Goal: Check status: Check status

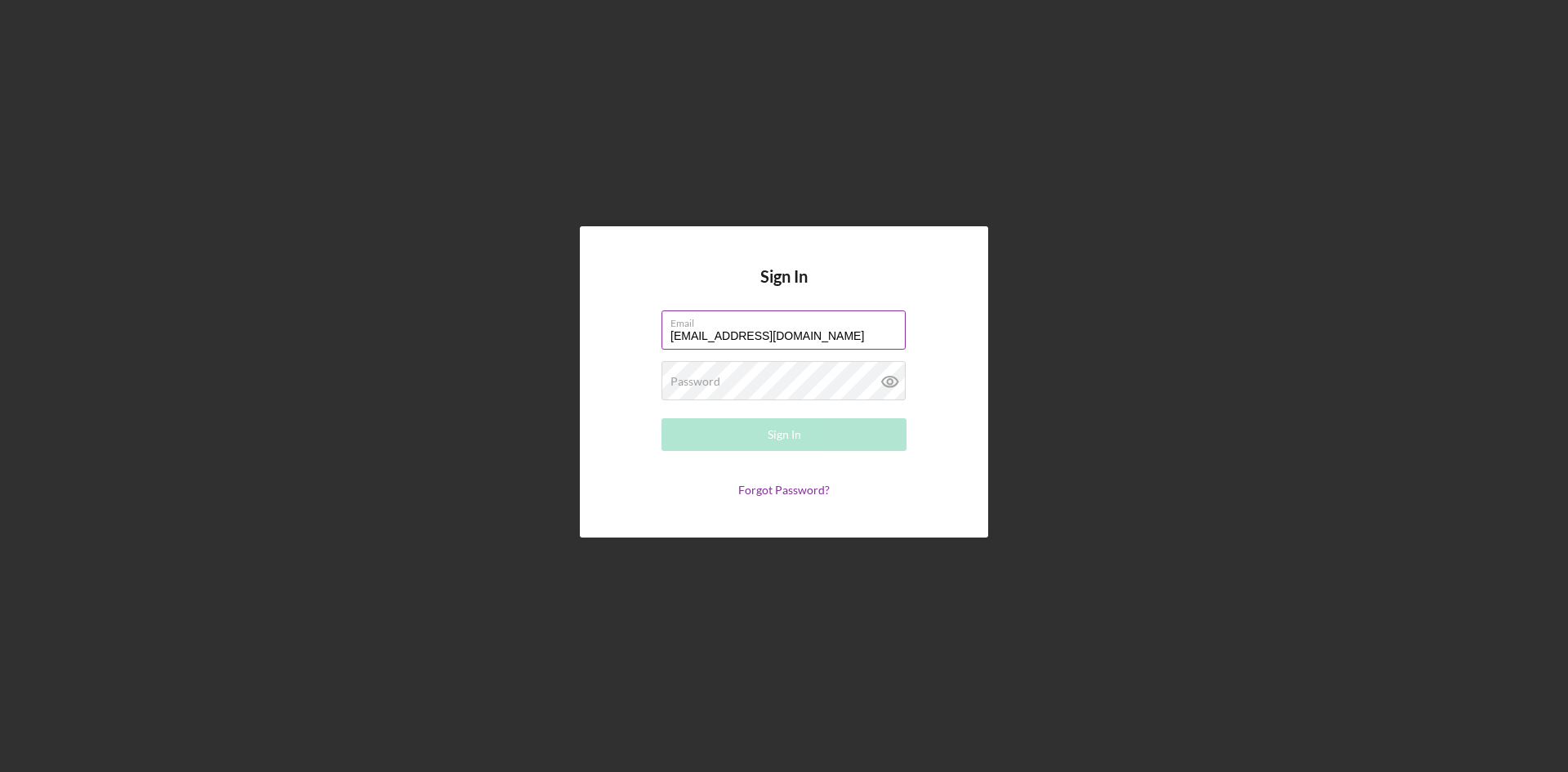
type input "[EMAIL_ADDRESS][DOMAIN_NAME]"
click at [662, 419] on button "Sign In" at bounding box center [784, 435] width 245 height 33
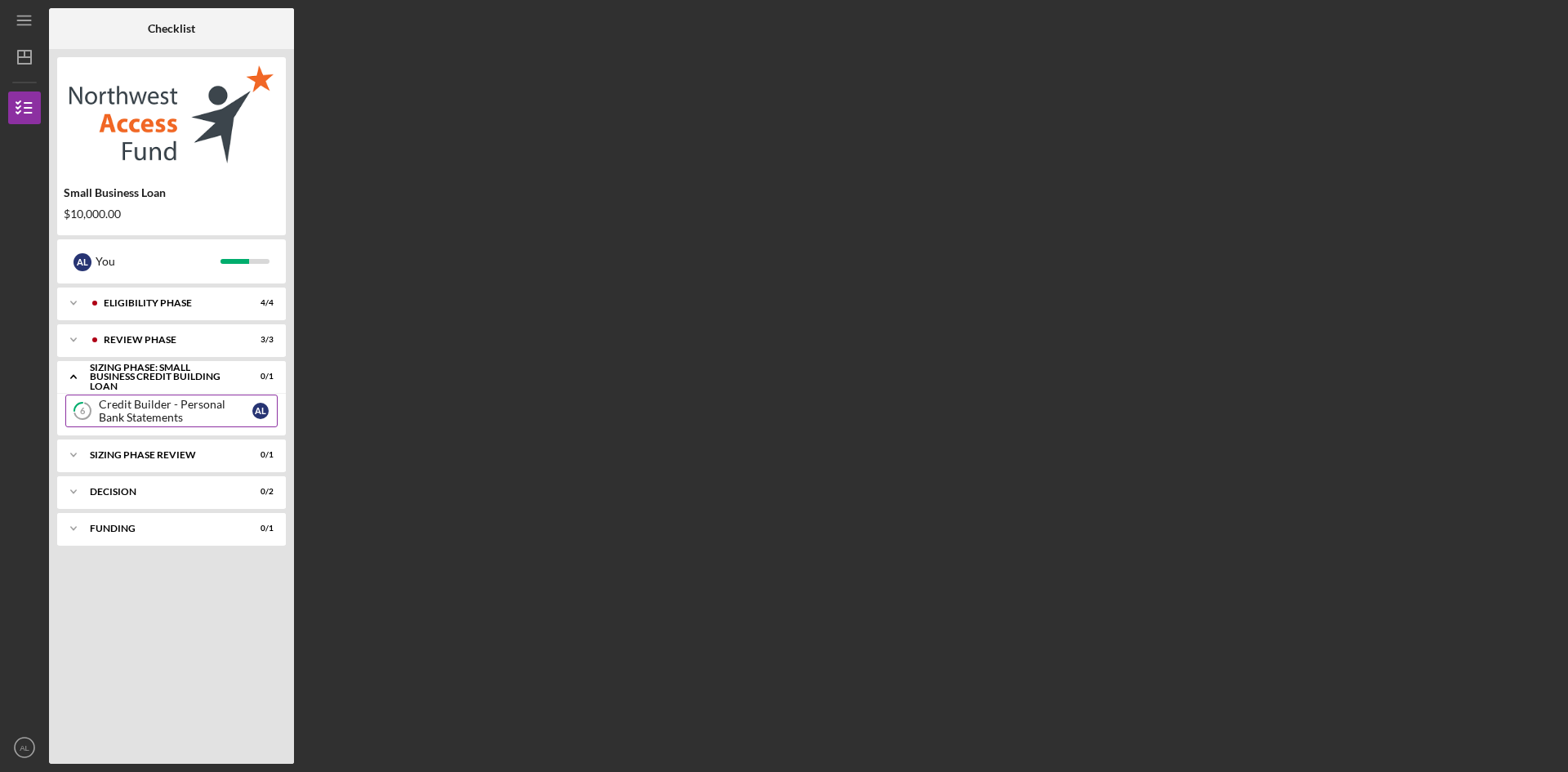
click at [206, 419] on div "Credit Builder - Personal Bank Statements" at bounding box center [175, 411] width 153 height 27
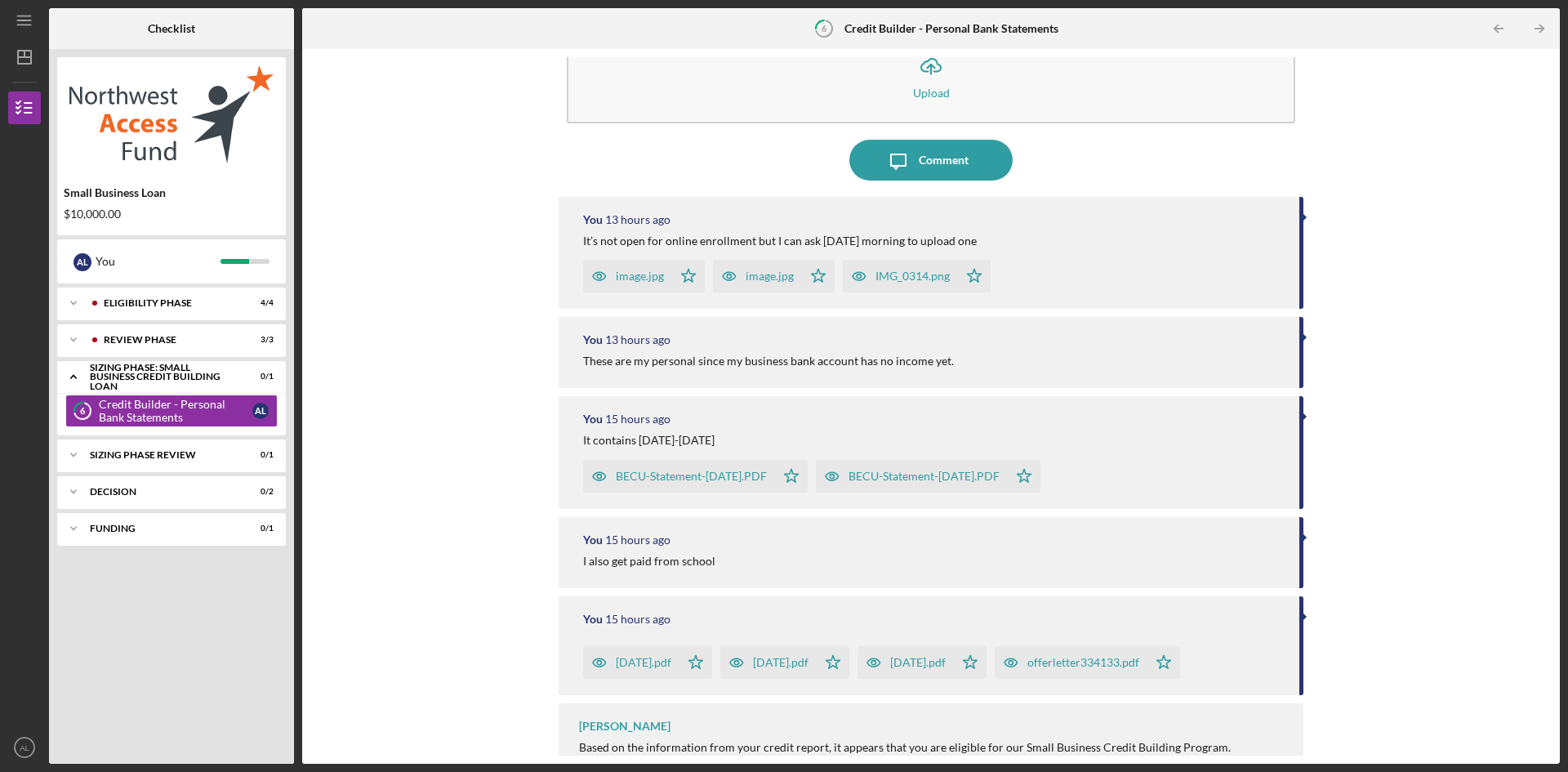
scroll to position [81, 0]
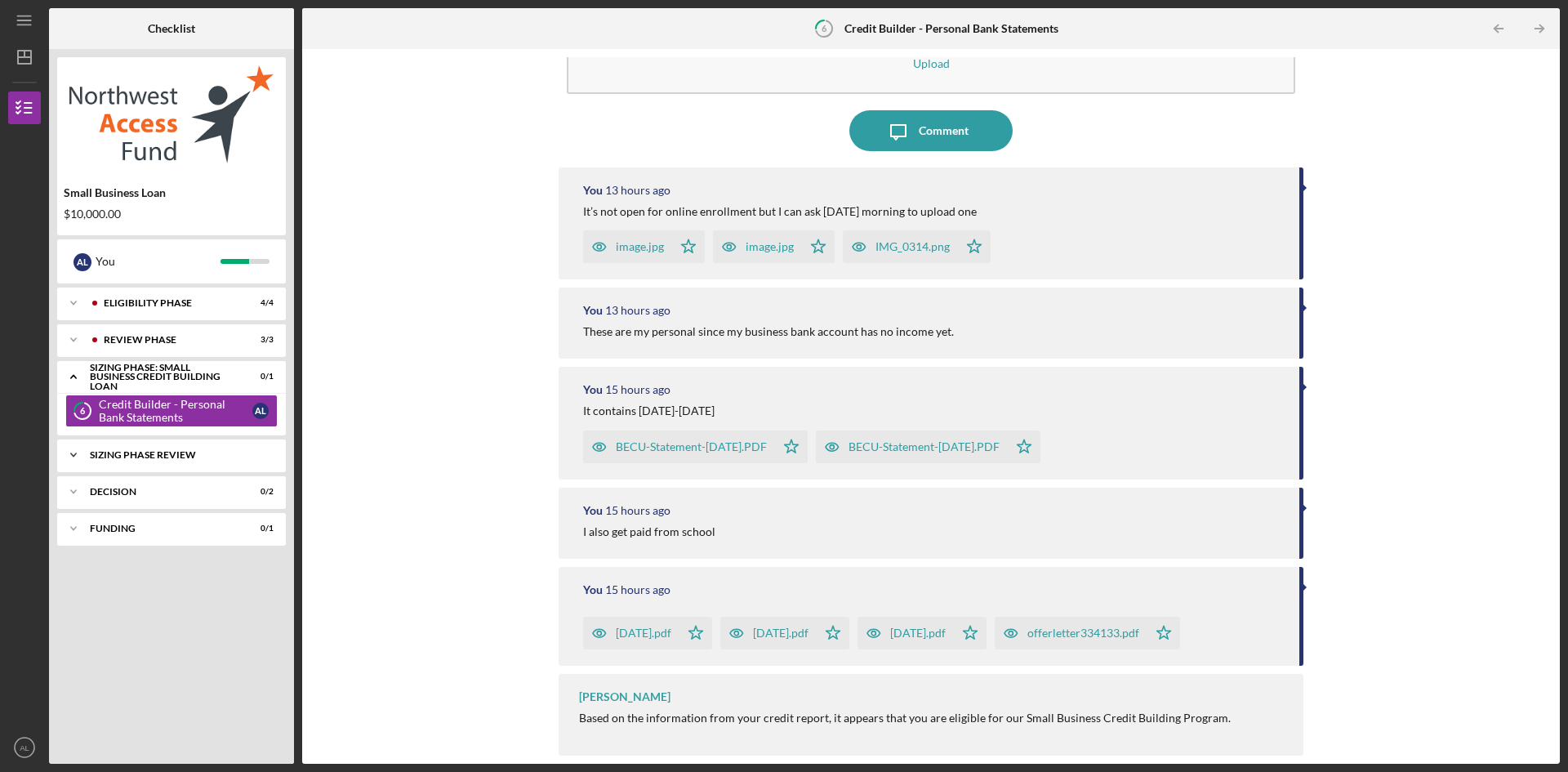
click at [109, 456] on div "Sizing Phase Review" at bounding box center [177, 454] width 175 height 9
click at [124, 454] on div "Sizing Phase Review" at bounding box center [177, 454] width 175 height 9
click at [150, 493] on div "Decision" at bounding box center [177, 491] width 175 height 9
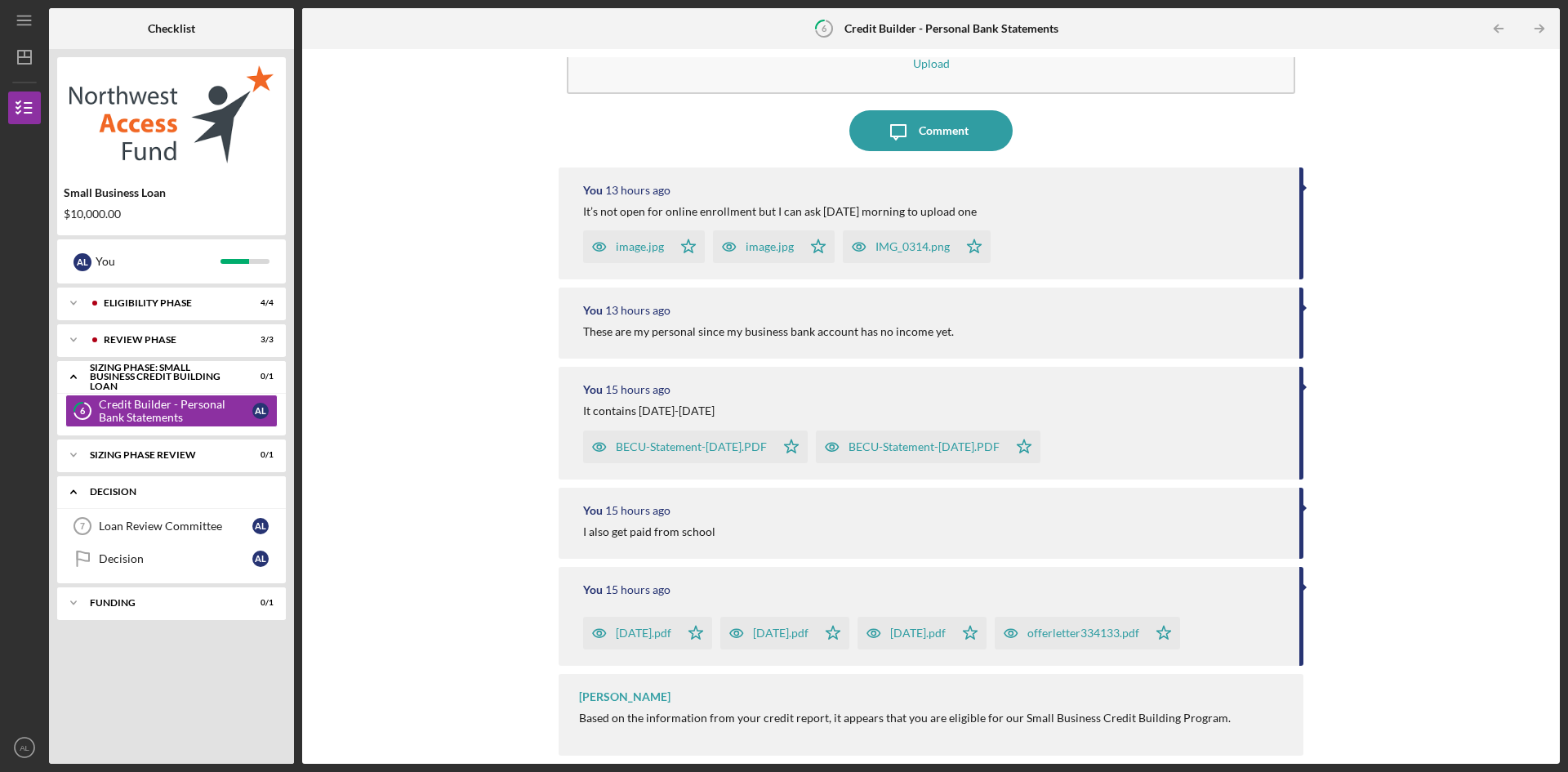
click at [151, 493] on div "Decision" at bounding box center [177, 491] width 175 height 9
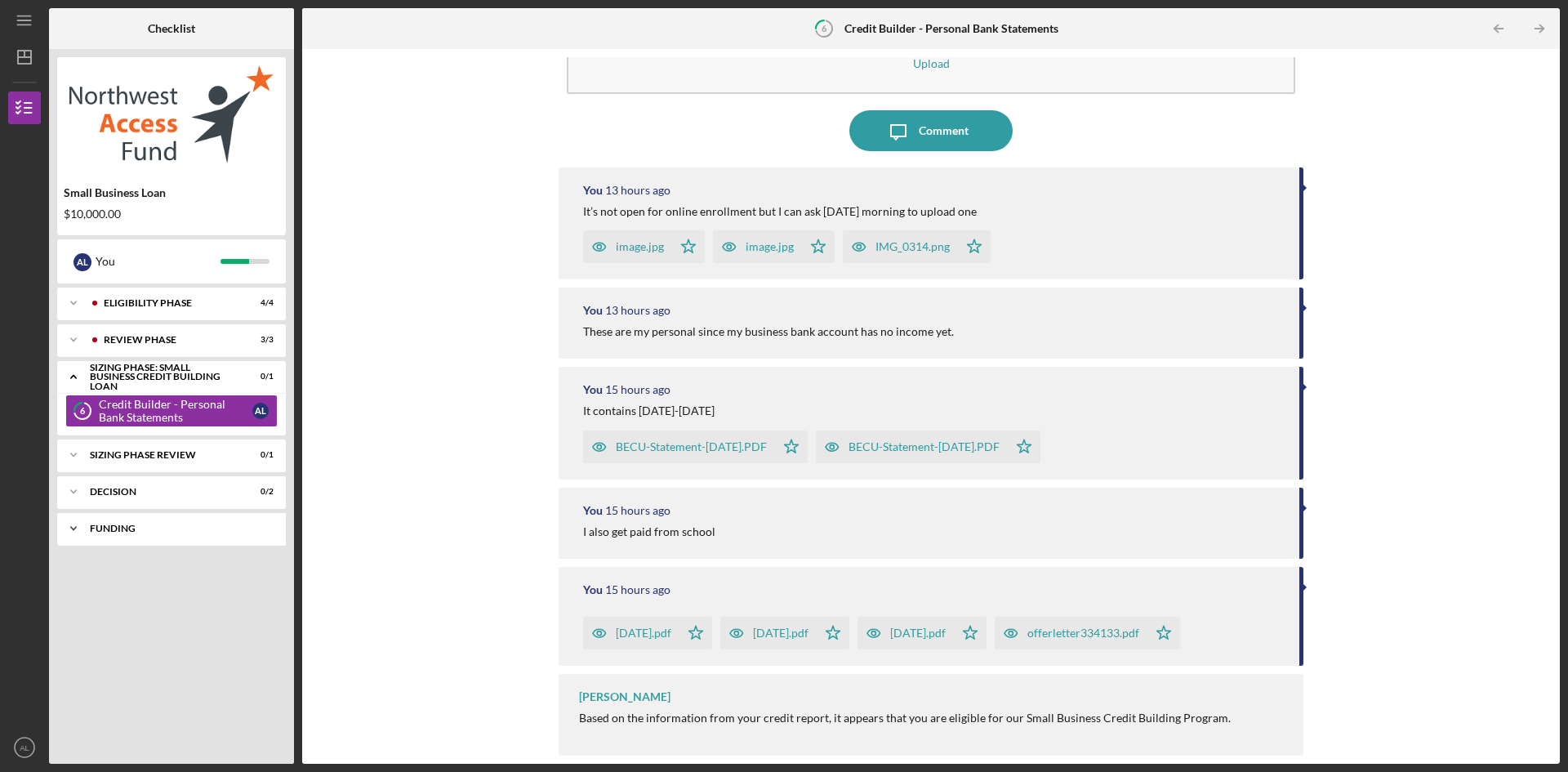
click at [160, 537] on div "Icon/Expander Funding 0 / 1" at bounding box center [171, 528] width 229 height 33
click at [155, 561] on div "Initial Transfer Funds" at bounding box center [175, 562] width 153 height 13
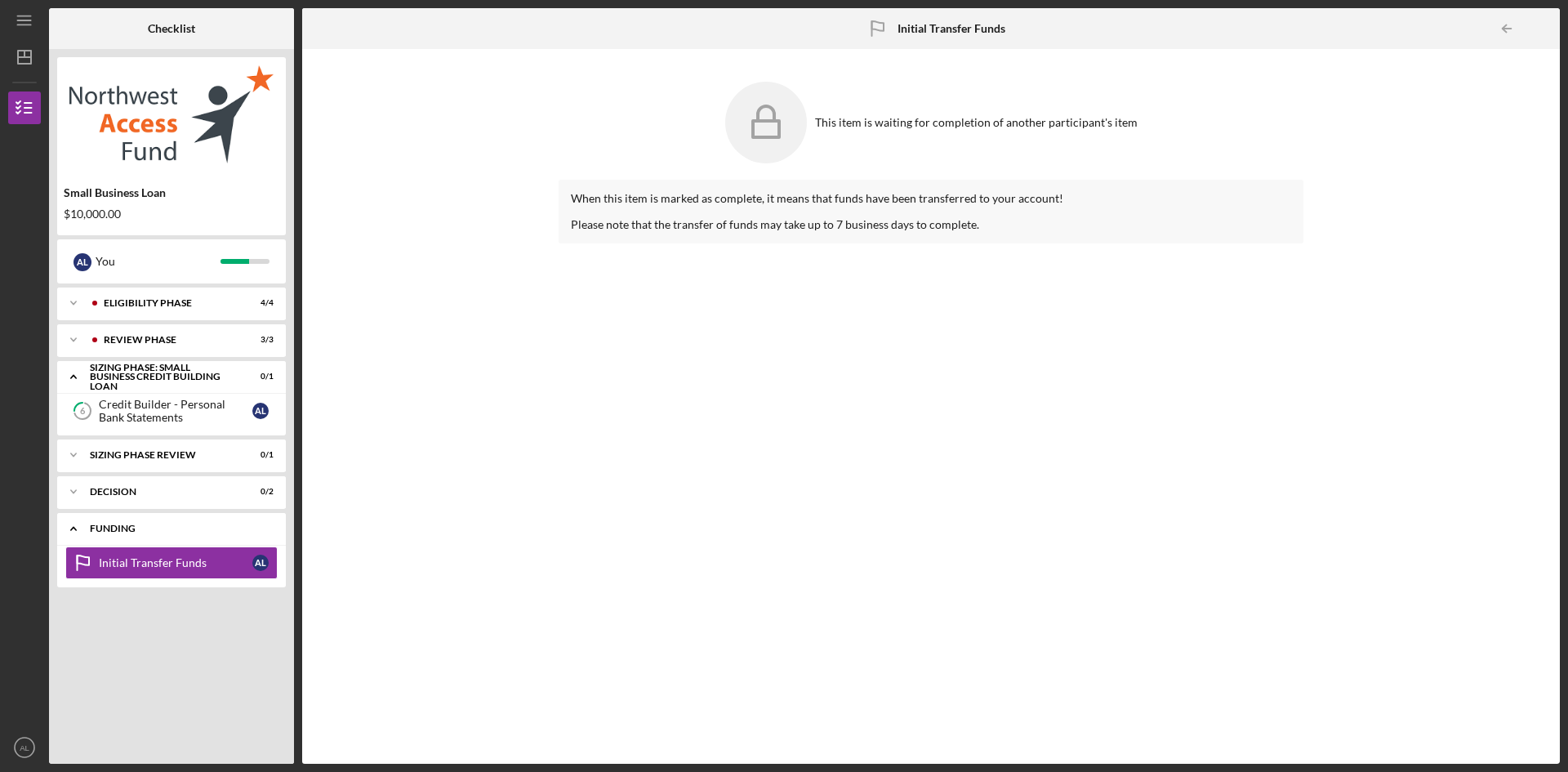
click at [167, 518] on div "Icon/Expander Funding 0 / 1" at bounding box center [171, 528] width 229 height 33
drag, startPoint x: 170, startPoint y: 490, endPoint x: 166, endPoint y: 498, distance: 8.9
click at [170, 490] on div "Decision" at bounding box center [177, 491] width 175 height 9
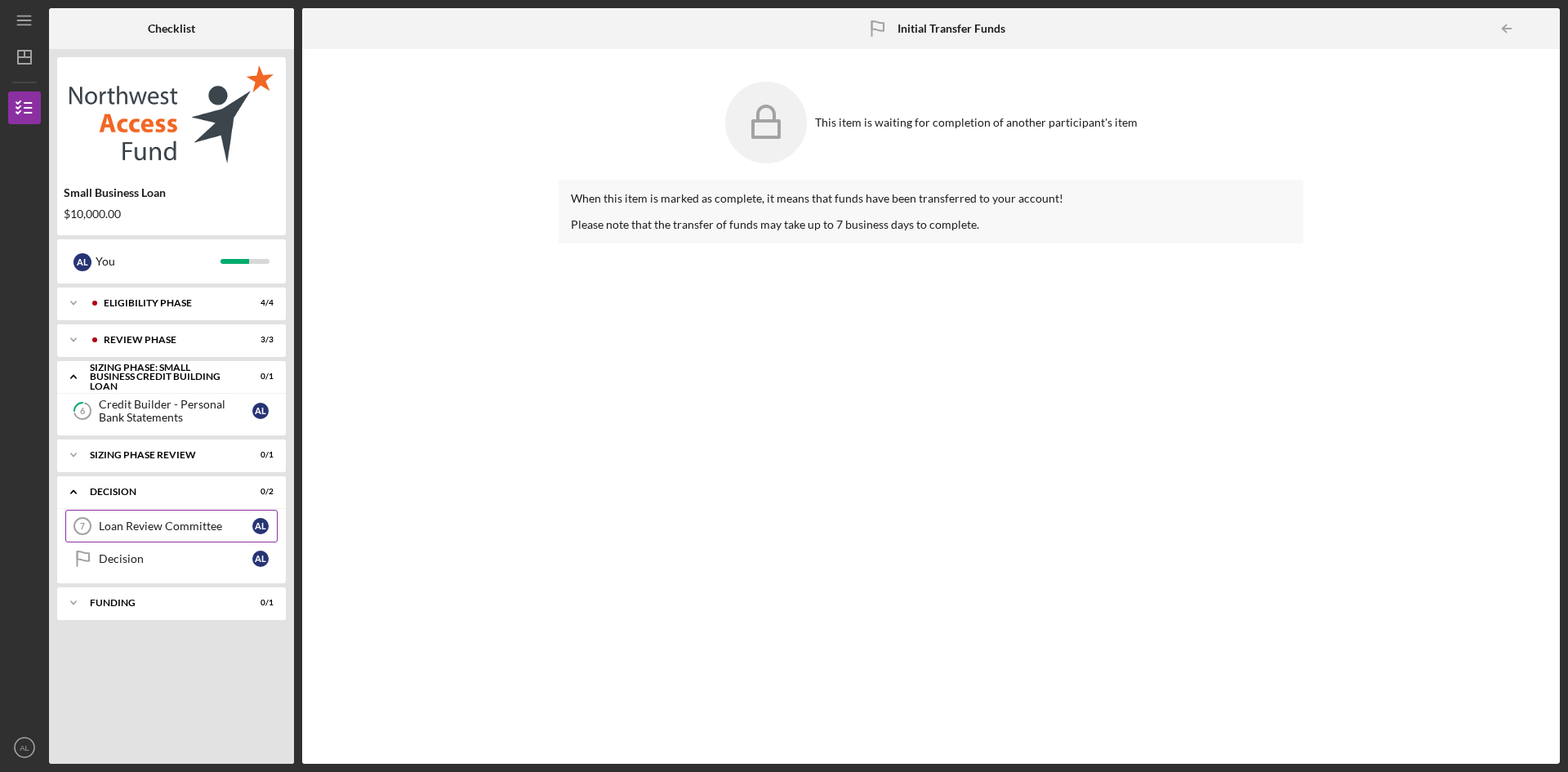
click at [156, 531] on div "Loan Review Committee" at bounding box center [175, 526] width 153 height 13
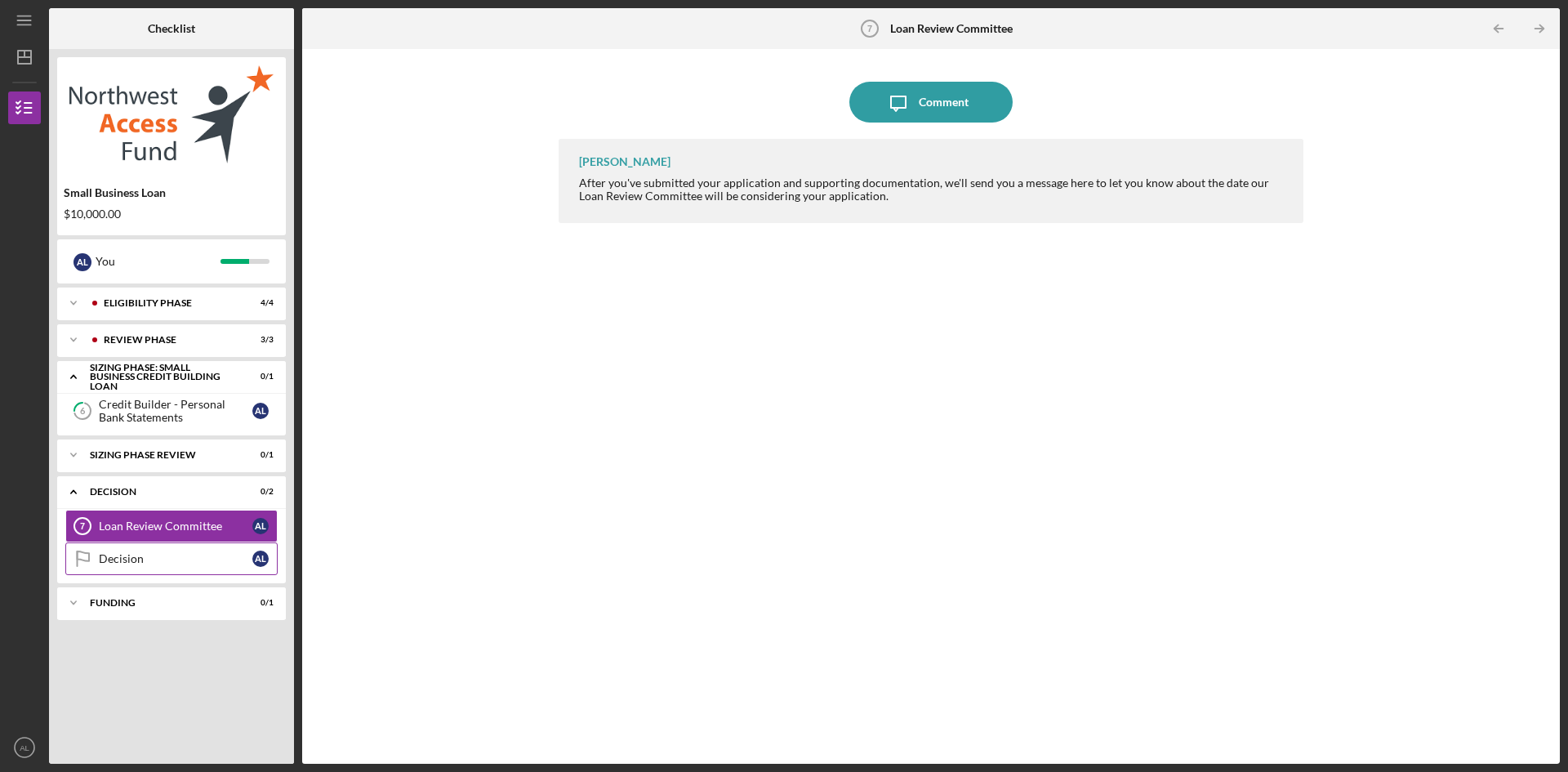
click at [158, 543] on link "Decision Decision A L" at bounding box center [171, 559] width 212 height 33
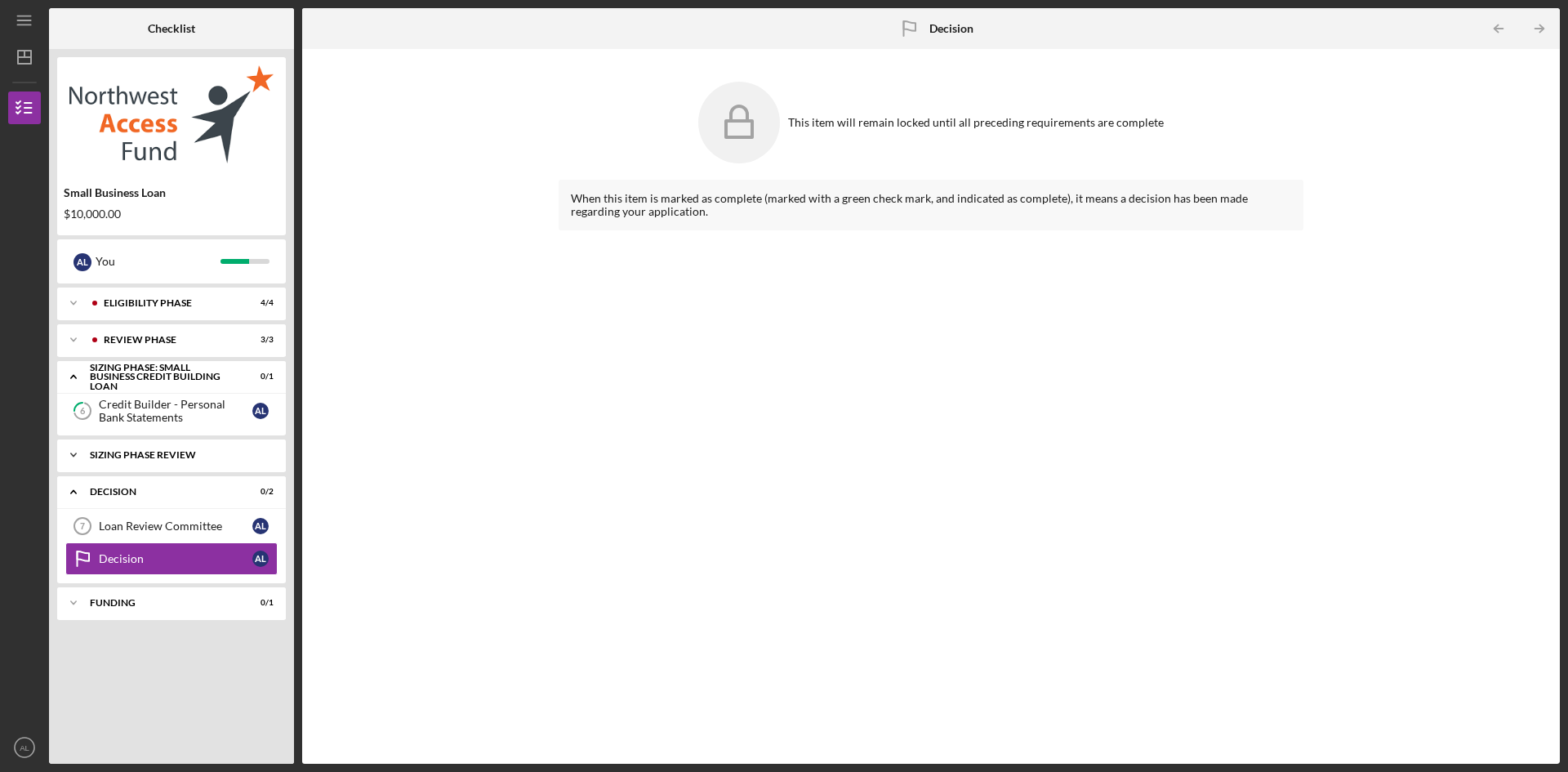
click at [187, 466] on div "Icon/Expander Sizing Phase Review 0 / 1" at bounding box center [171, 455] width 229 height 33
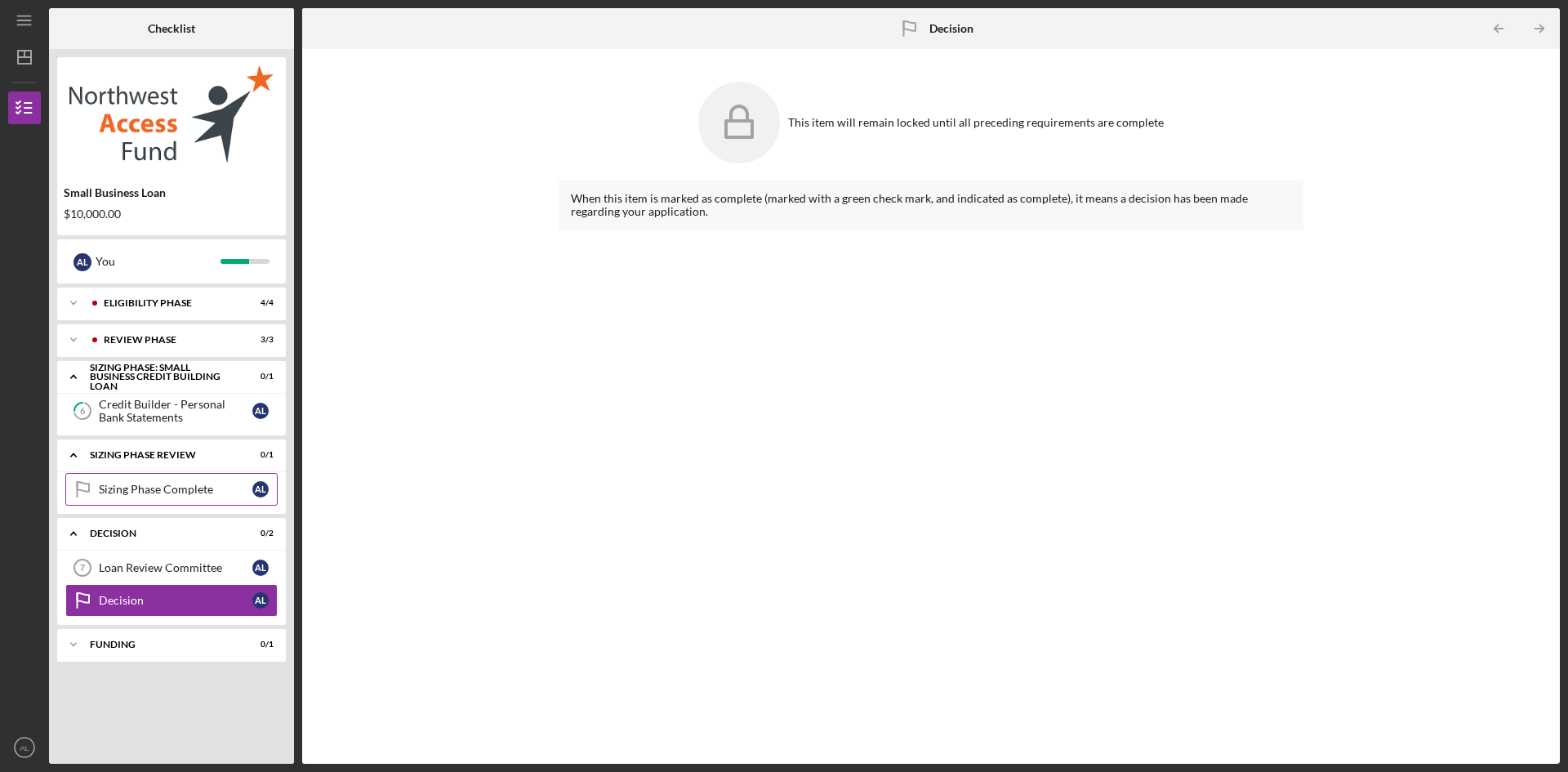
click at [175, 498] on link "Sizing Phase Complete Sizing Phase Complete A L" at bounding box center [171, 490] width 212 height 33
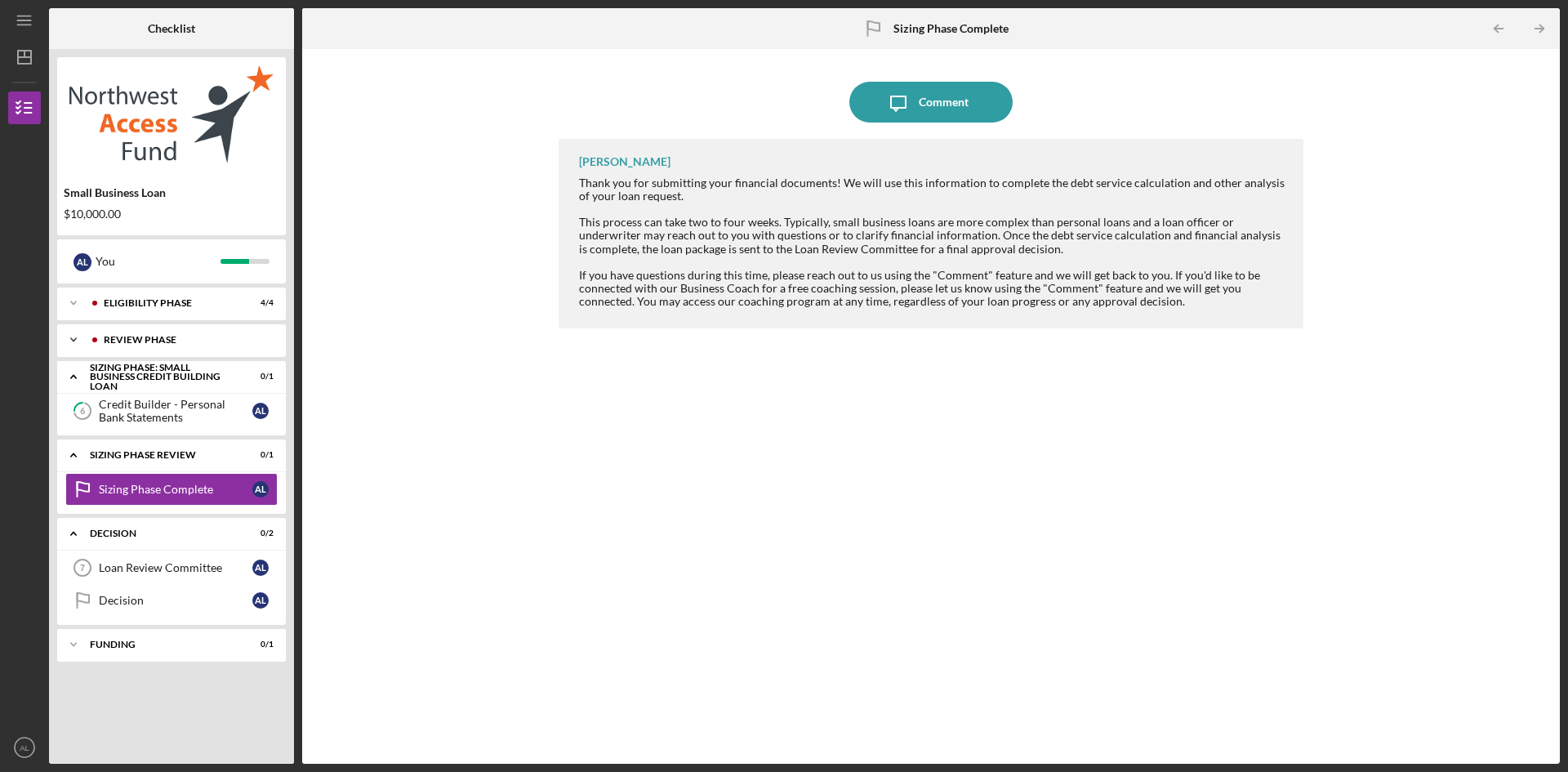
click at [187, 346] on div "Icon/Expander REVIEW PHASE 3 / 3" at bounding box center [171, 340] width 229 height 33
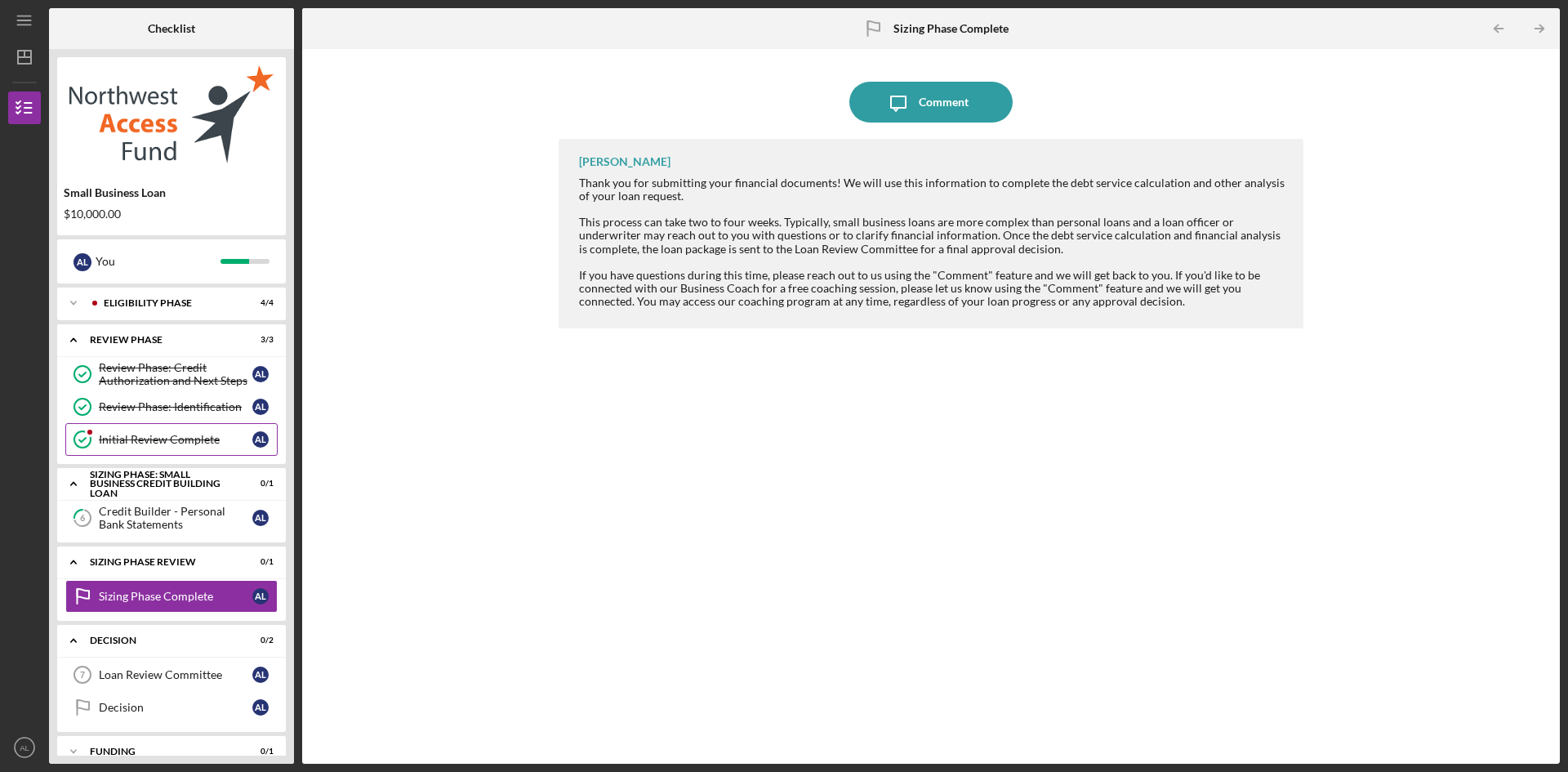
click at [166, 455] on link "Initial Review Complete Initial Review Complete A L" at bounding box center [171, 439] width 212 height 33
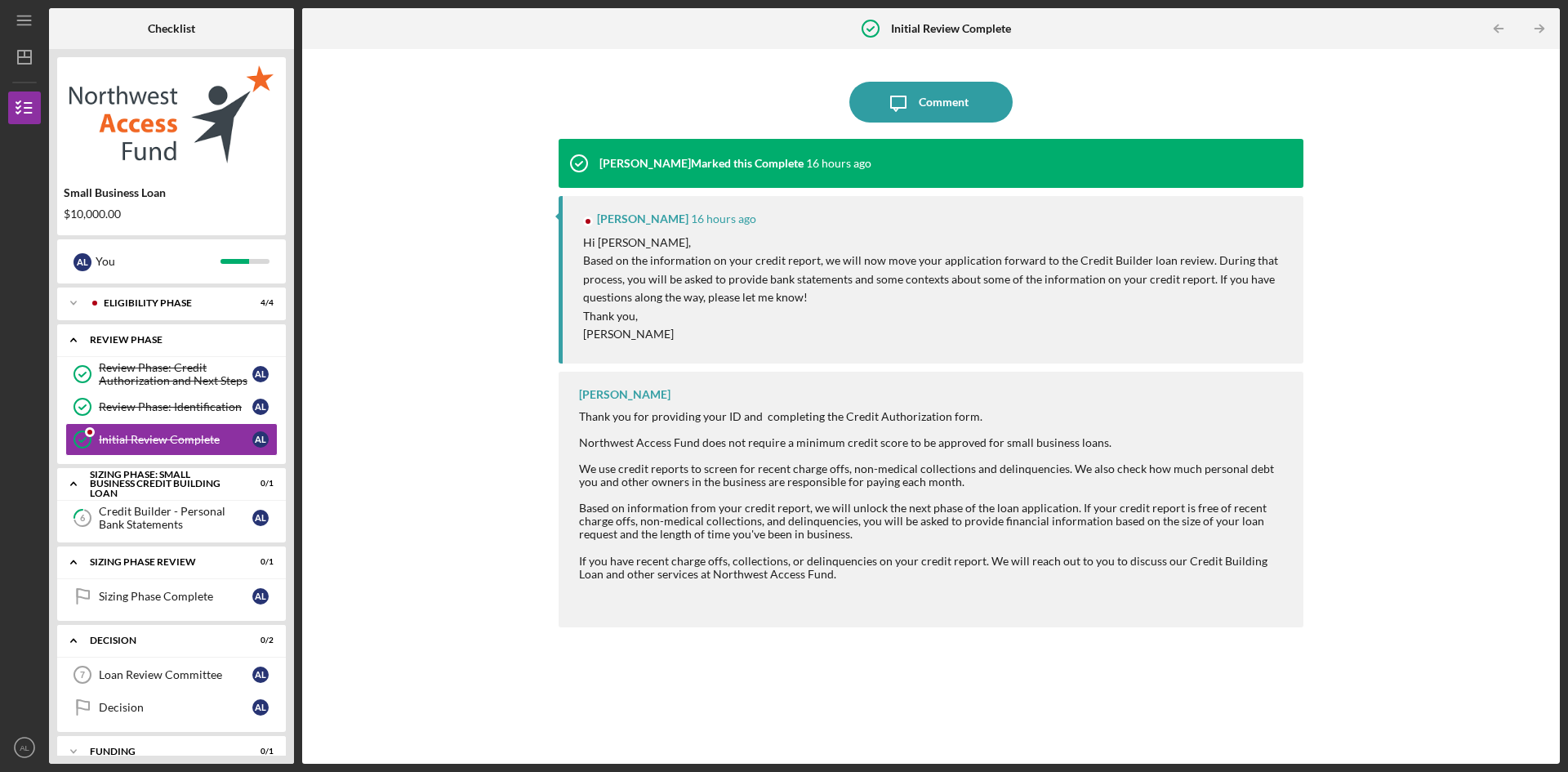
click at [188, 335] on div "REVIEW PHASE" at bounding box center [177, 339] width 175 height 9
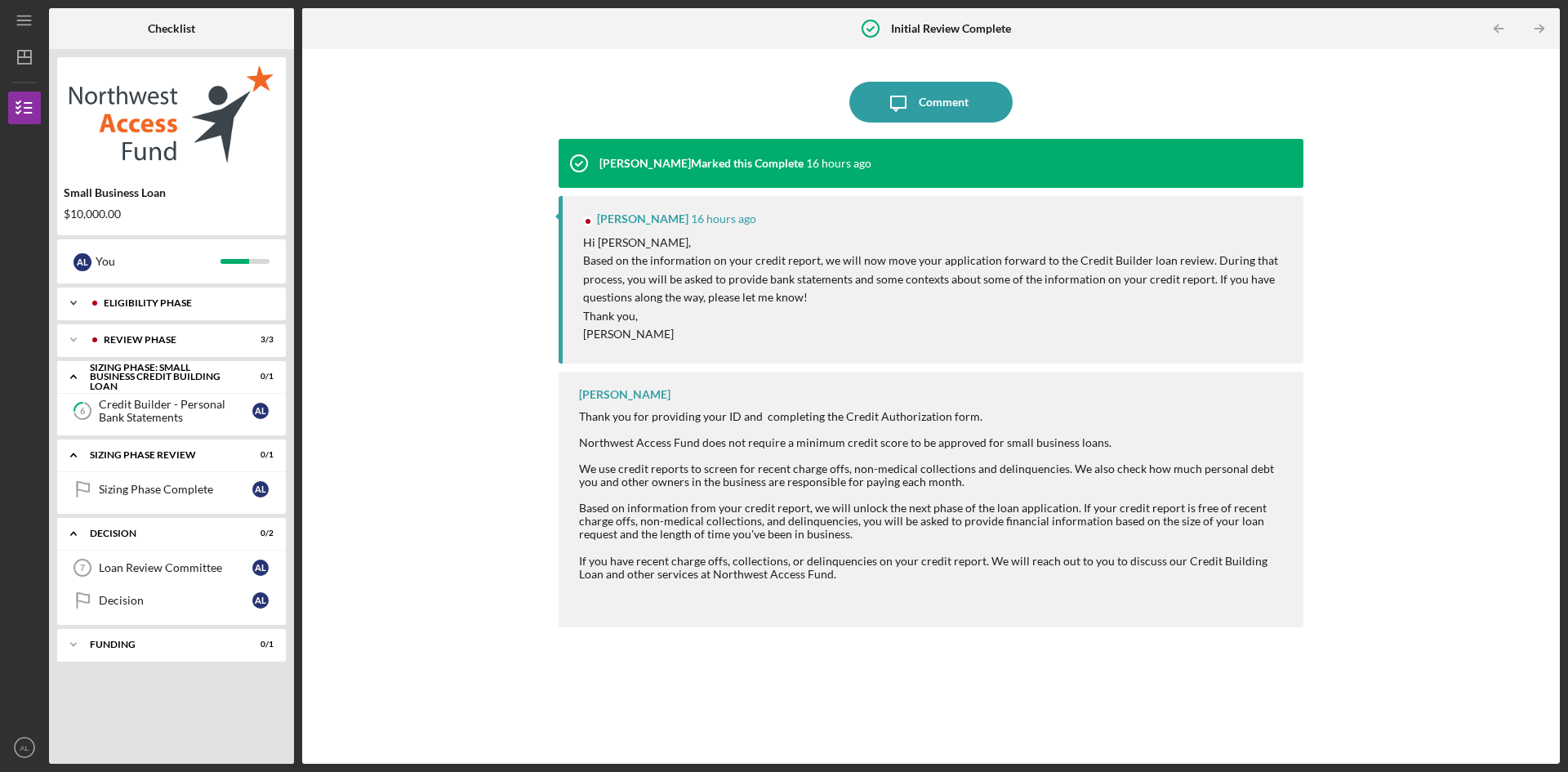
click at [202, 297] on div "Icon/Expander Eligibility Phase 4 / 4" at bounding box center [171, 303] width 229 height 33
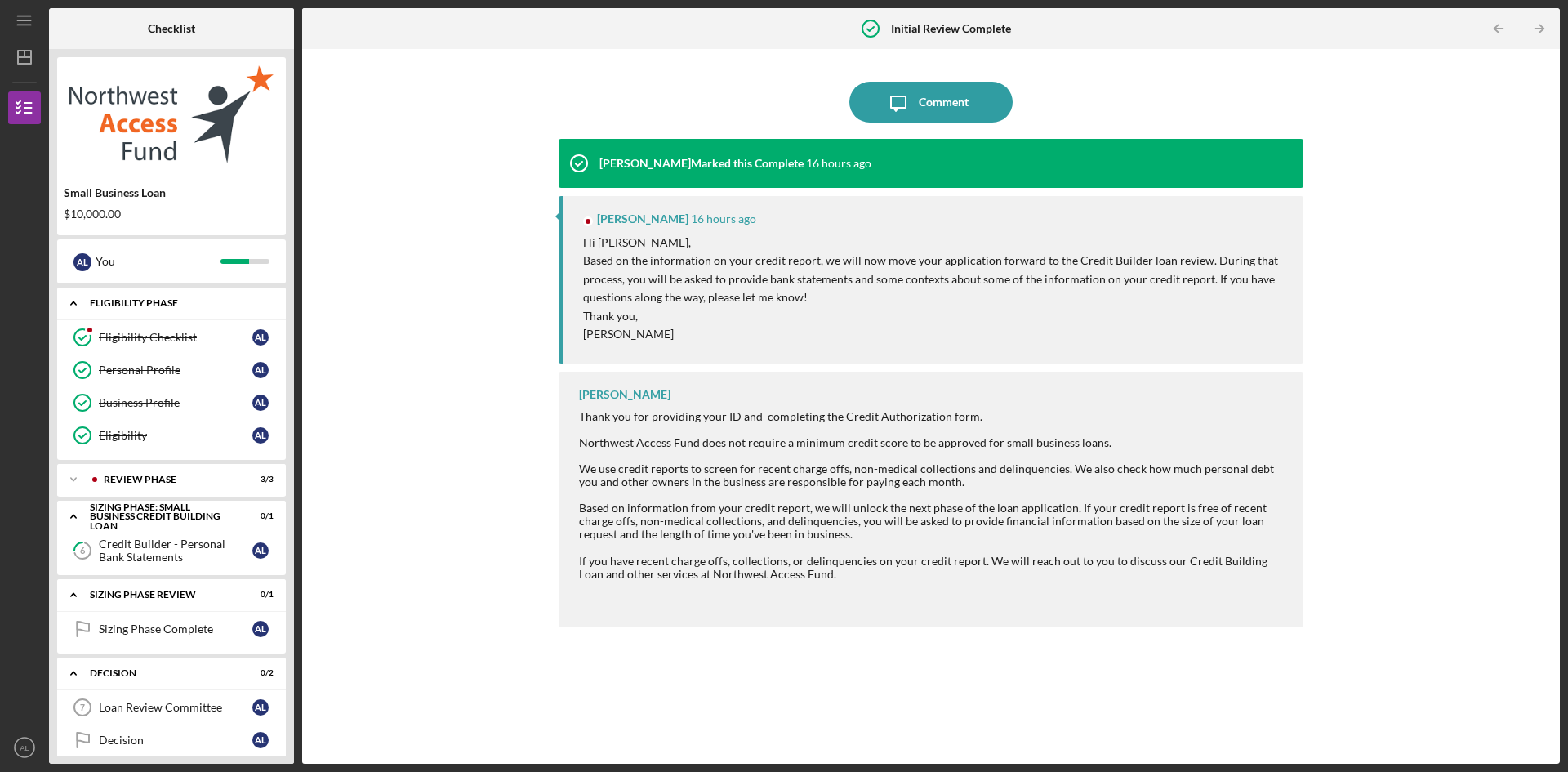
click at [202, 297] on div "Icon/Expander Eligibility Phase 4 / 4" at bounding box center [171, 303] width 229 height 33
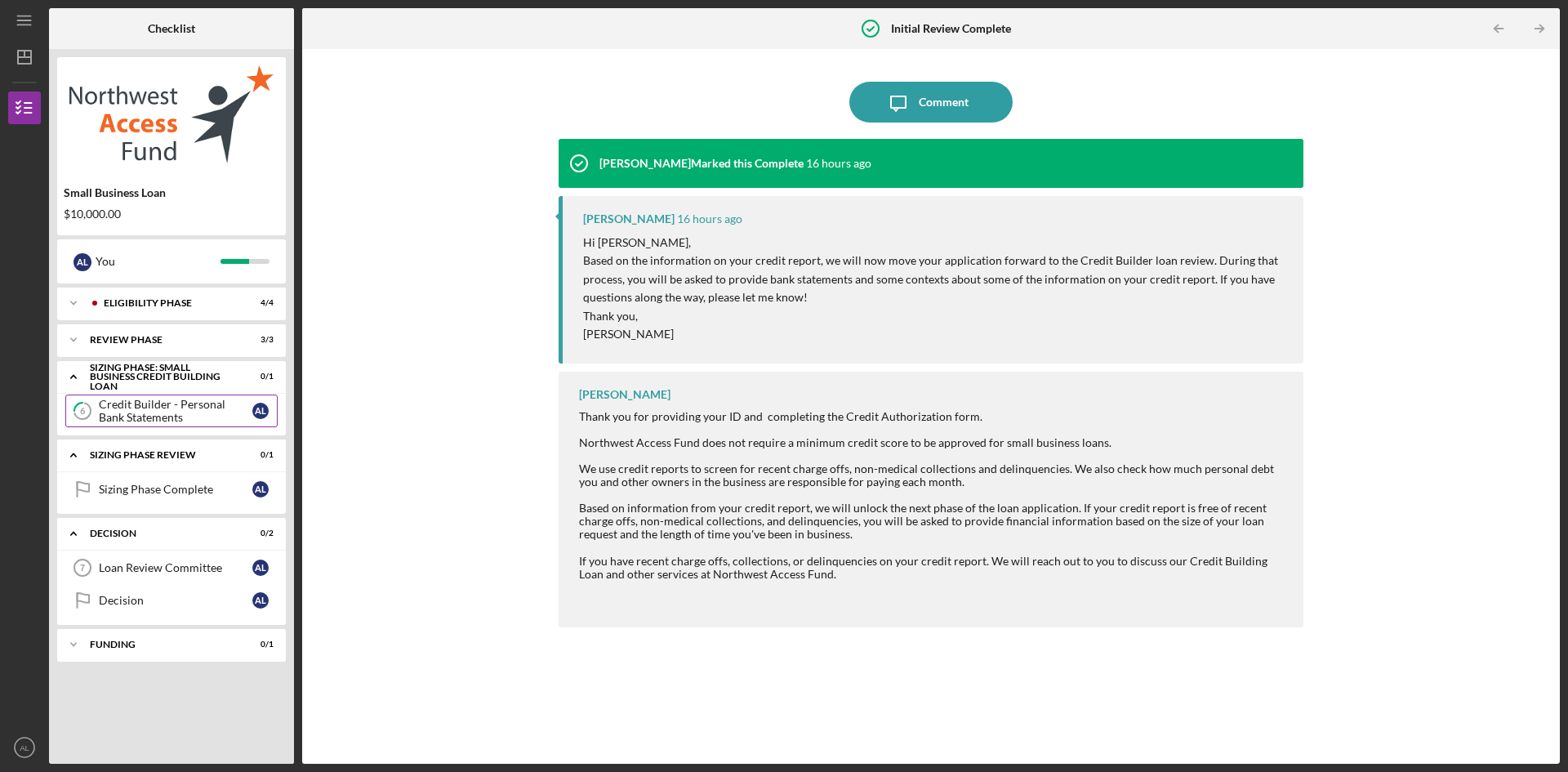
click at [183, 406] on div "Credit Builder - Personal Bank Statements" at bounding box center [175, 411] width 153 height 27
